Goal: Check status: Check status

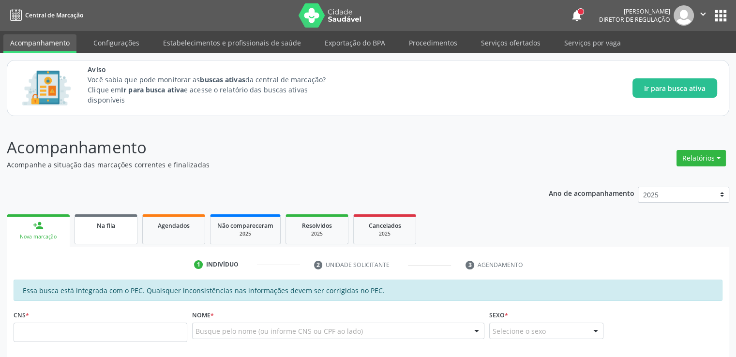
click at [99, 227] on span "Na fila" at bounding box center [106, 226] width 18 height 8
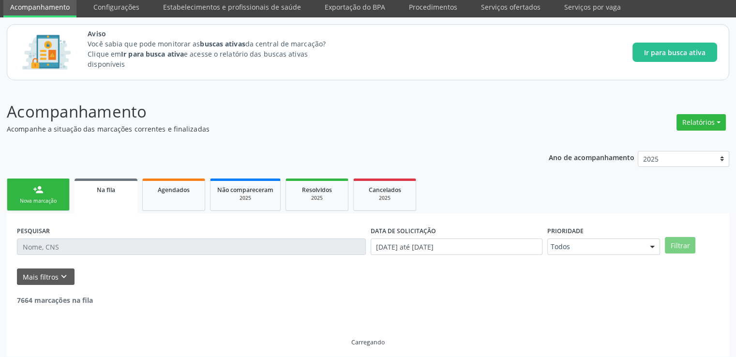
scroll to position [42, 0]
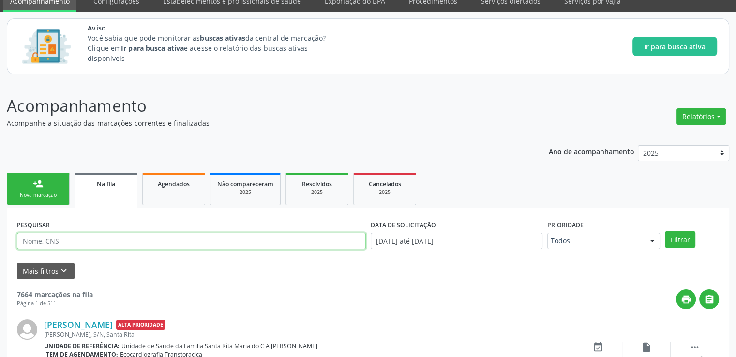
click at [113, 243] on input "text" at bounding box center [191, 241] width 349 height 16
paste input "706303759168877"
type input "706303759168877"
click at [665, 231] on button "Filtrar" at bounding box center [680, 239] width 30 height 16
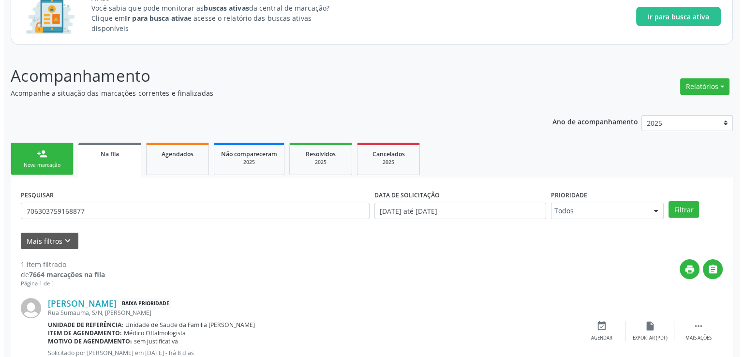
scroll to position [105, 0]
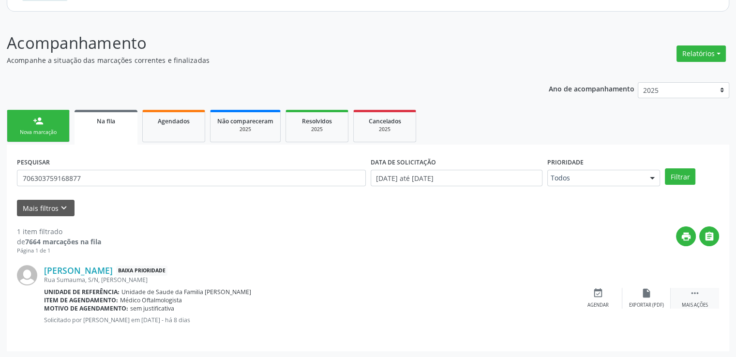
click at [690, 295] on icon "" at bounding box center [694, 293] width 11 height 11
click at [600, 293] on icon "cancel" at bounding box center [598, 293] width 11 height 11
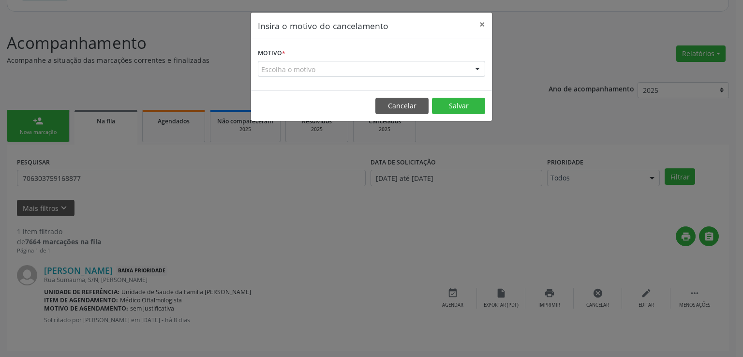
click at [288, 66] on div "Escolha o motivo" at bounding box center [371, 69] width 227 height 16
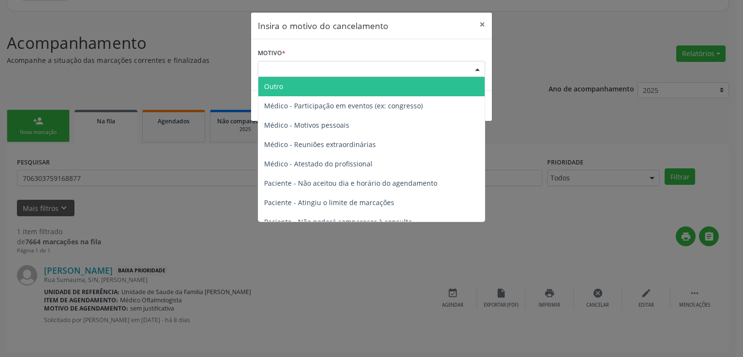
click at [309, 91] on span "Outro" at bounding box center [371, 86] width 226 height 19
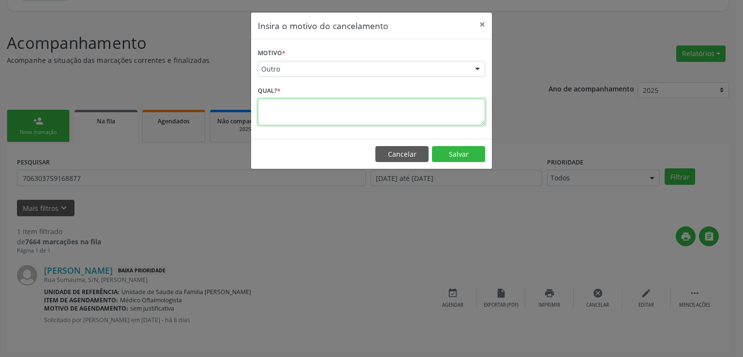
click at [309, 107] on textarea at bounding box center [371, 112] width 227 height 27
type textarea "sem justificativa"
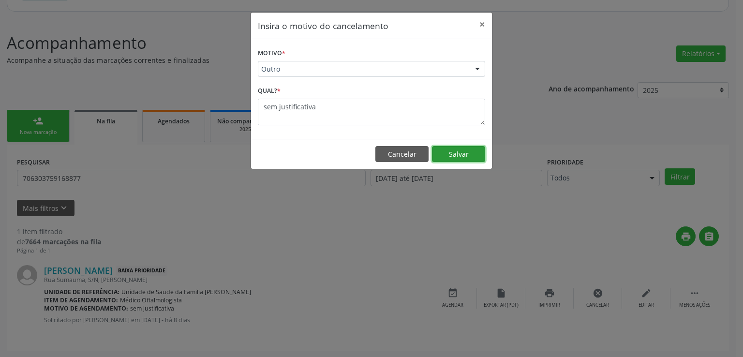
click at [457, 150] on button "Salvar" at bounding box center [458, 154] width 53 height 16
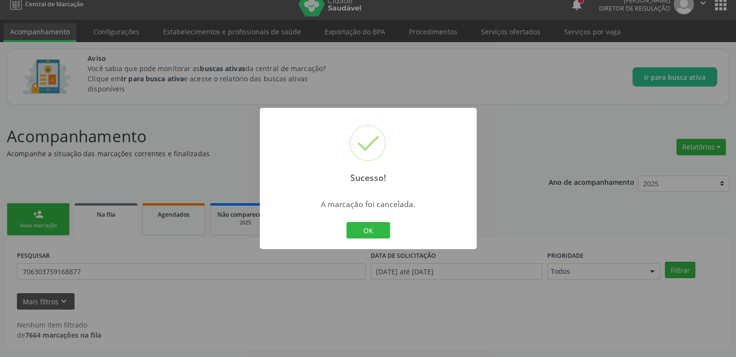
scroll to position [11, 0]
click at [355, 235] on button "OK" at bounding box center [368, 230] width 44 height 16
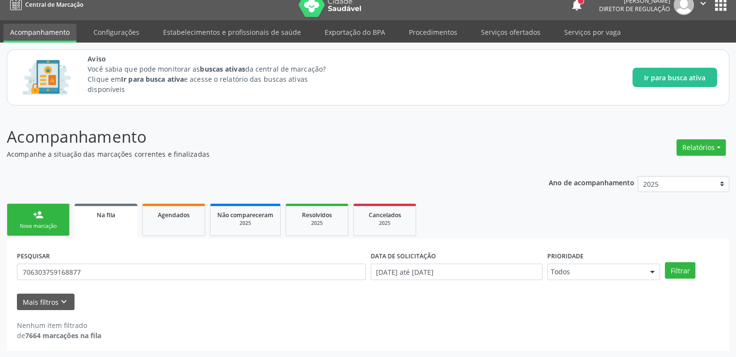
click at [56, 220] on link "person_add Nova marcação" at bounding box center [38, 220] width 63 height 32
